Goal: Task Accomplishment & Management: Manage account settings

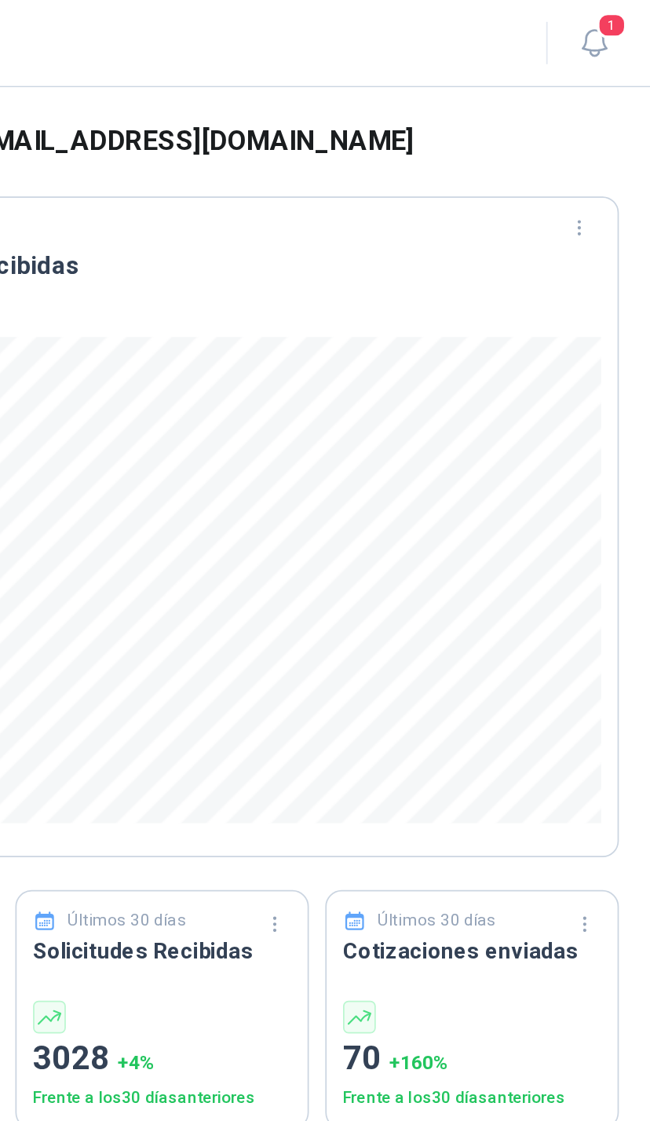
click at [619, 16] on span "1" at bounding box center [627, 14] width 17 height 15
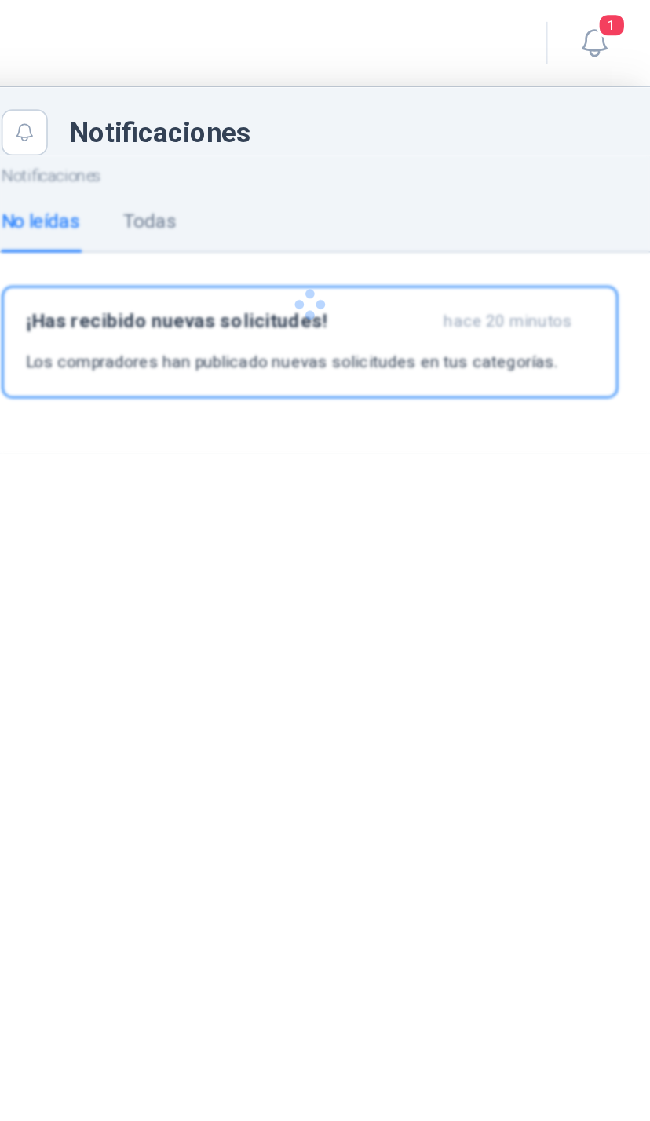
click at [619, 13] on span "1" at bounding box center [627, 14] width 17 height 15
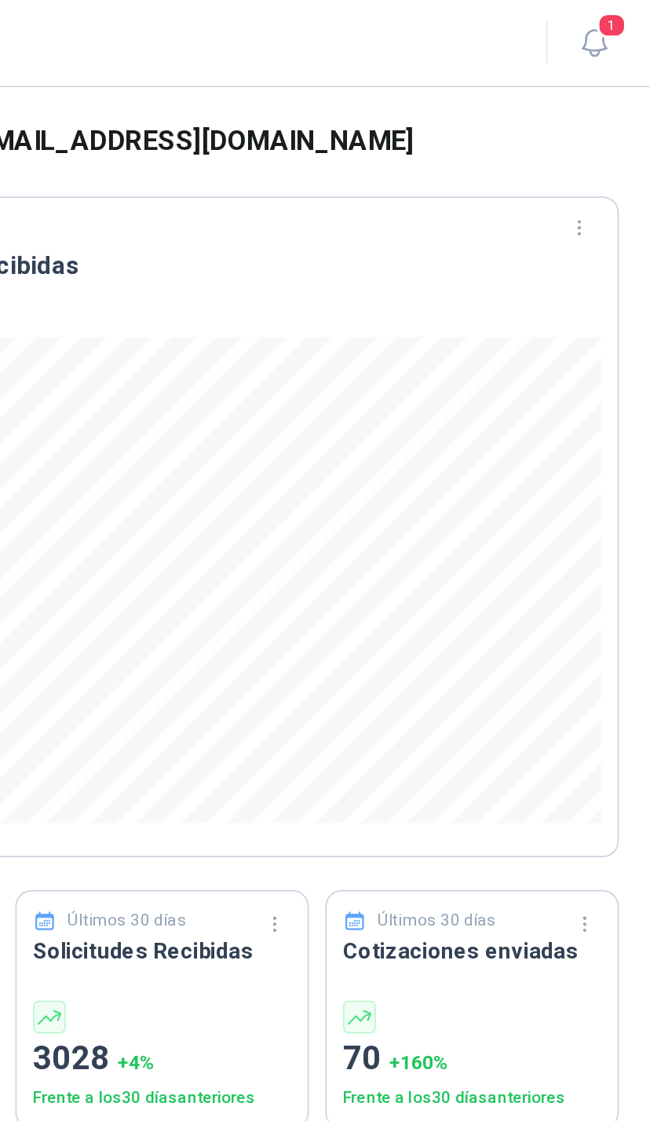
click at [359, 8] on header "Dashboard 1" at bounding box center [355, 25] width 591 height 50
click at [619, 17] on span "1" at bounding box center [627, 14] width 17 height 15
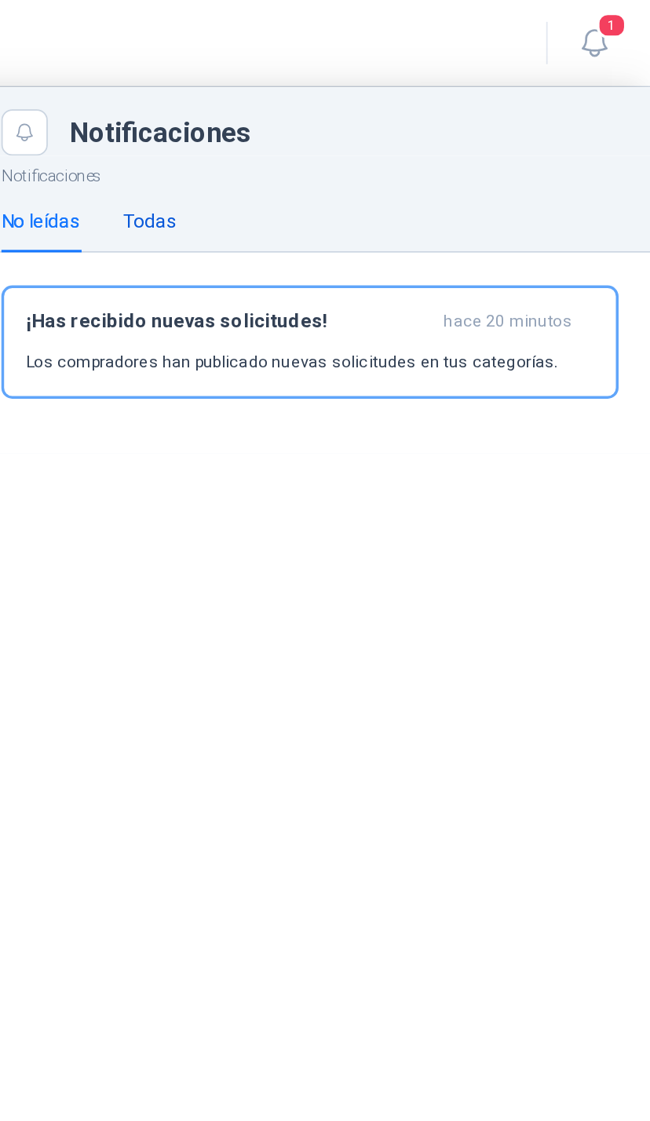
click at [346, 126] on div "Todas" at bounding box center [361, 127] width 31 height 17
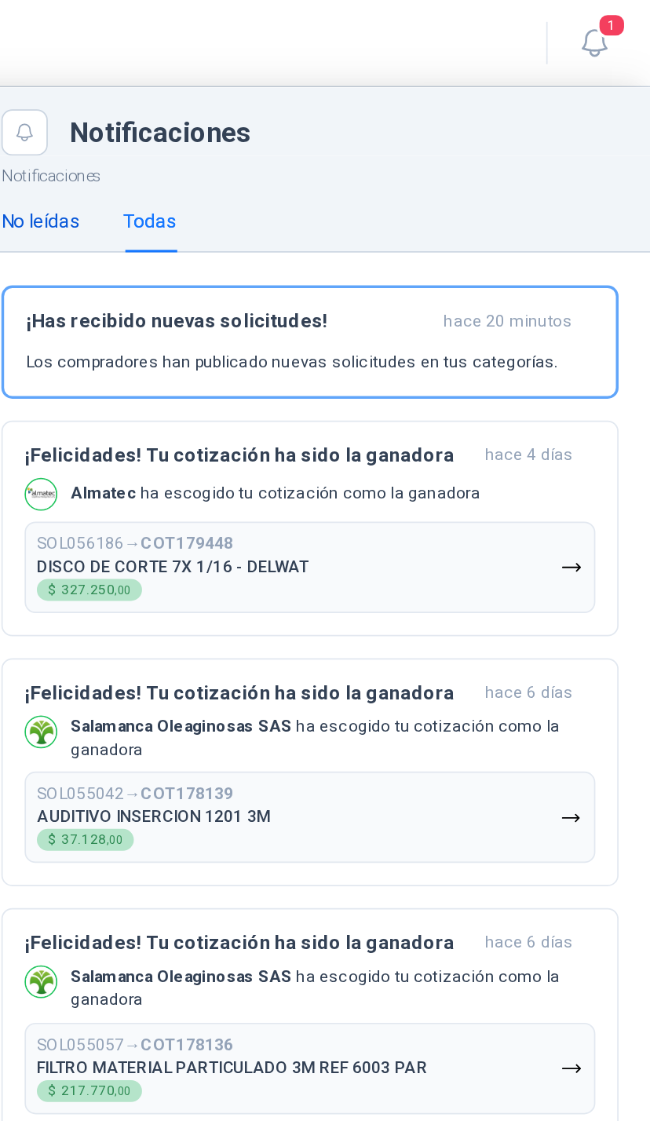
click at [276, 121] on div "No leídas" at bounding box center [298, 127] width 45 height 17
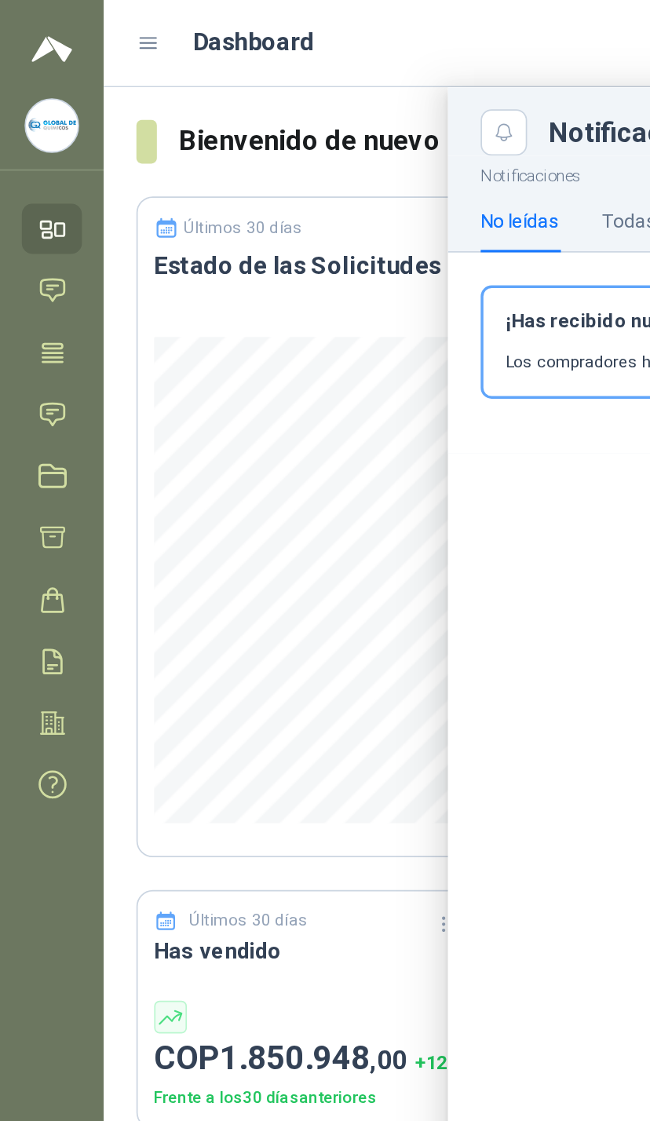
click at [35, 236] on icon at bounding box center [30, 238] width 16 height 16
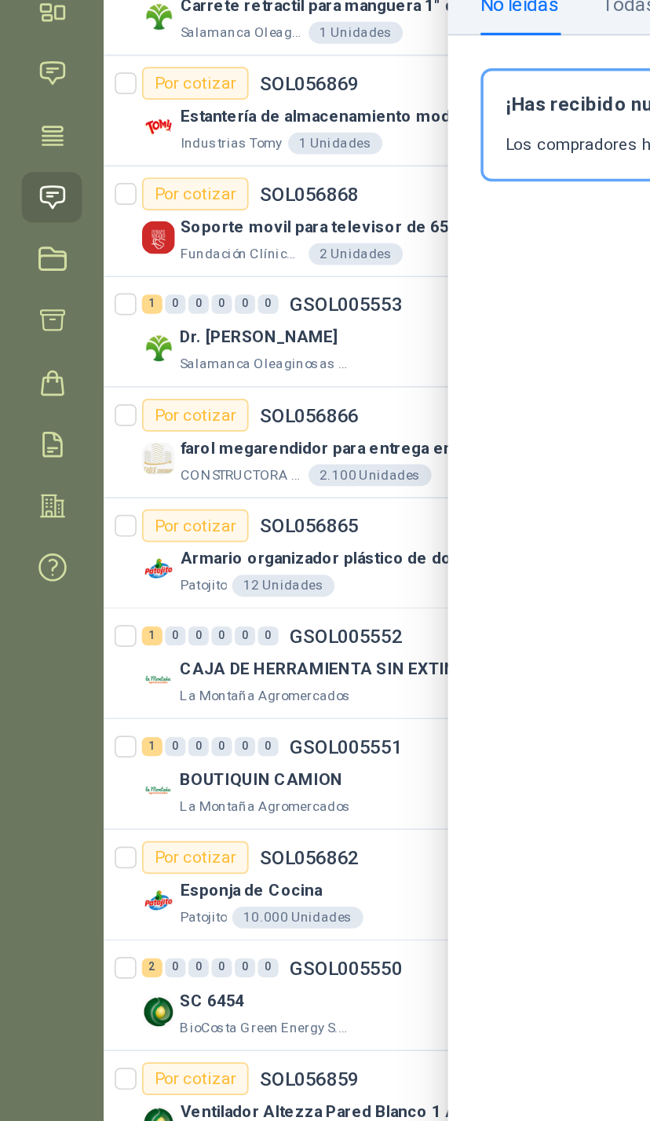
click at [221, 192] on div at bounding box center [355, 585] width 591 height 1071
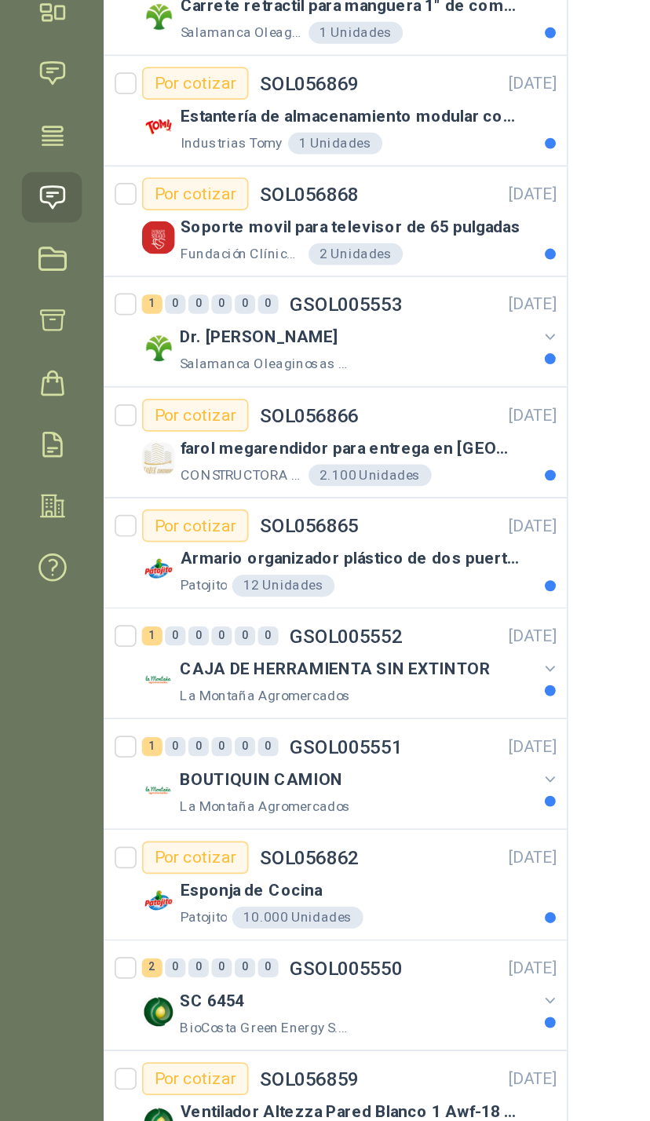
click at [303, 309] on div "Dr. [PERSON_NAME]" at bounding box center [205, 318] width 203 height 19
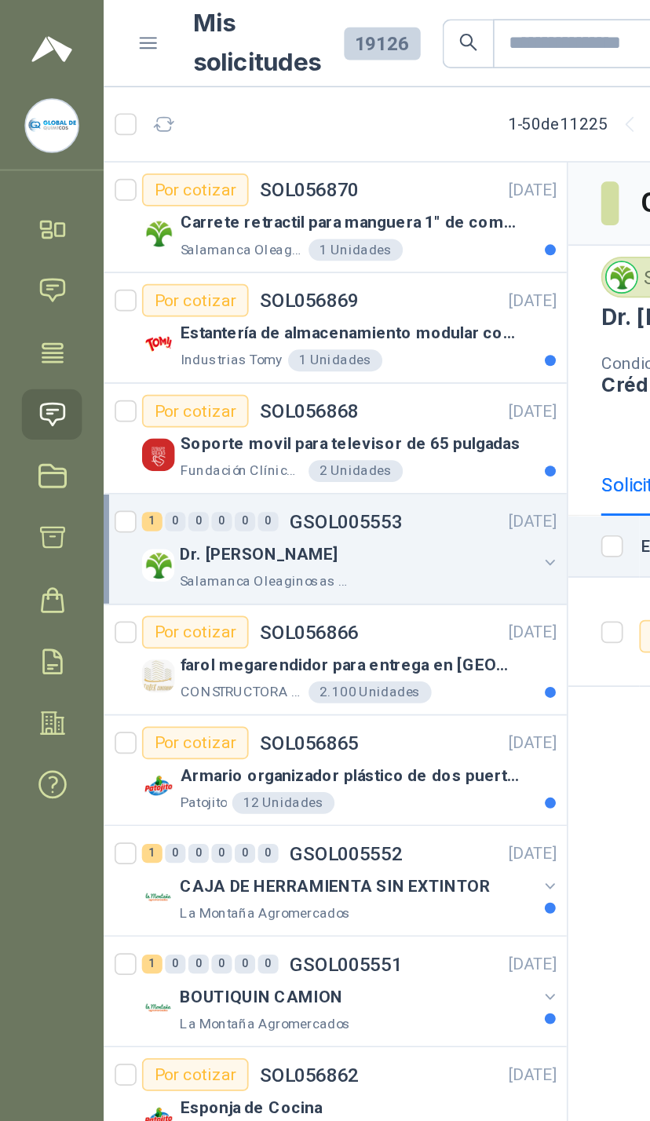
click at [313, 321] on button "button" at bounding box center [316, 323] width 13 height 13
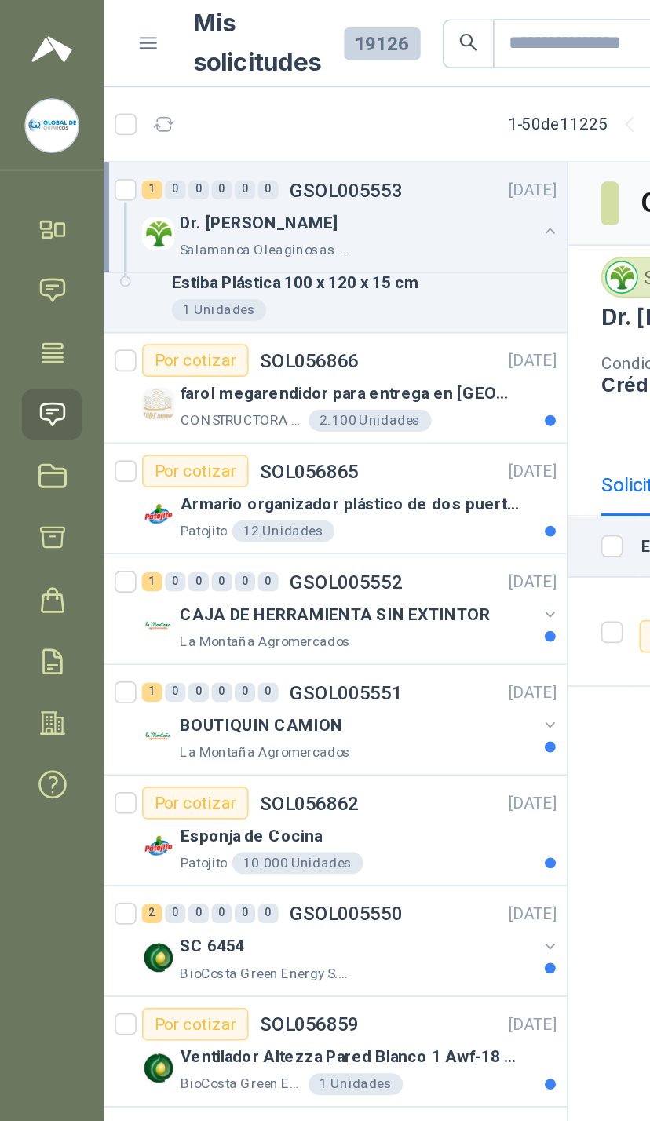
scroll to position [230, 0]
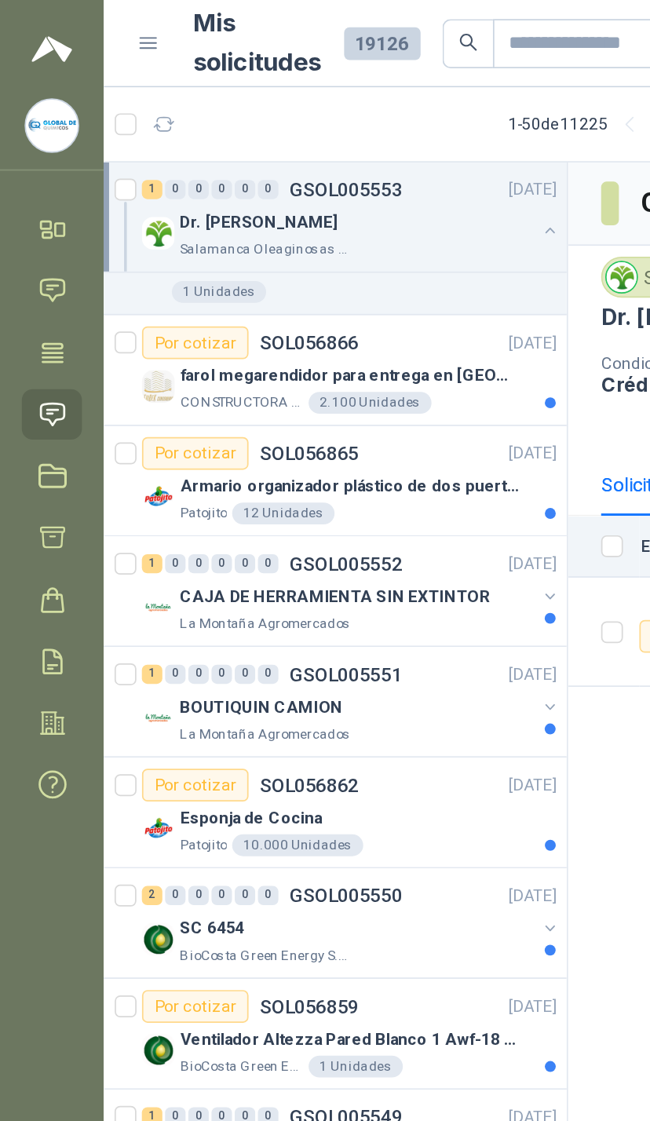
click at [313, 290] on div "Patojito 12 Unidades" at bounding box center [212, 295] width 216 height 13
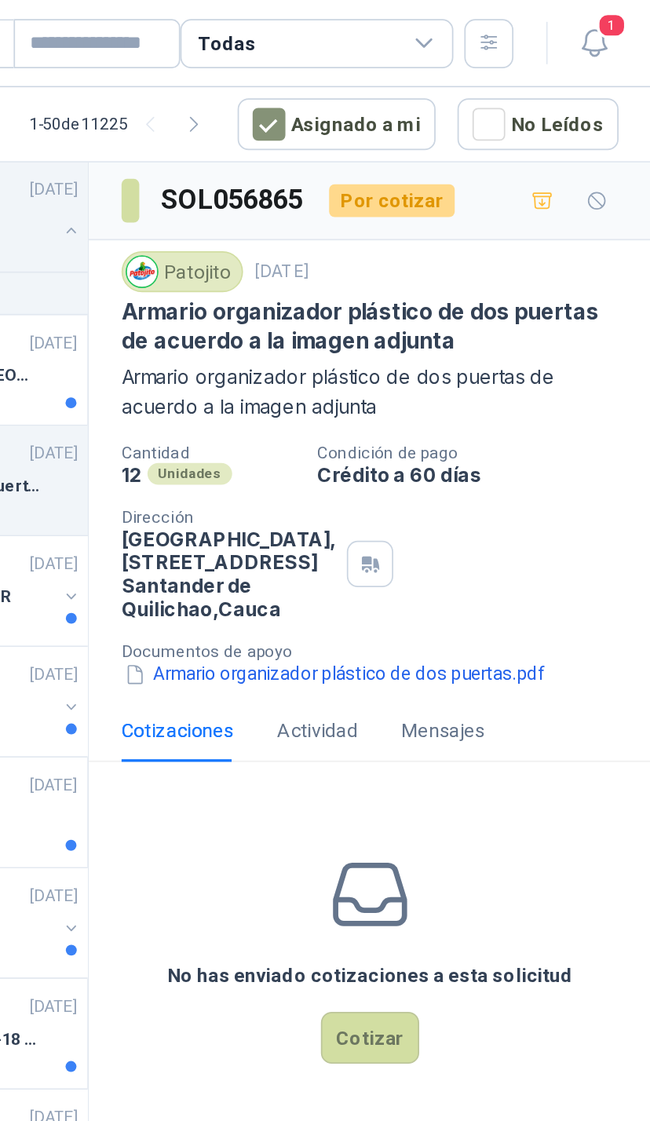
click at [513, 28] on icon at bounding box center [520, 25] width 14 height 14
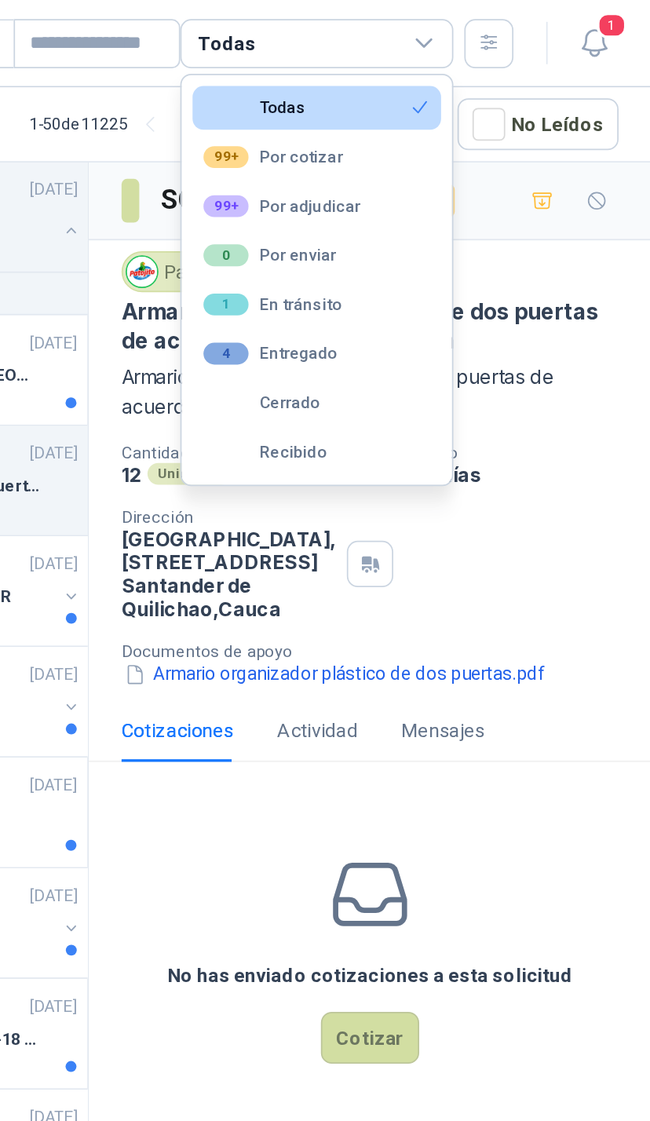
click at [386, 116] on button "99+ Por adjudicar" at bounding box center [457, 118] width 143 height 25
